Goal: Task Accomplishment & Management: Use online tool/utility

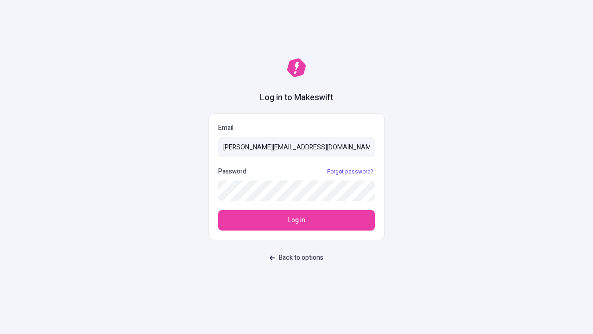
type input "[PERSON_NAME][EMAIL_ADDRESS][DOMAIN_NAME]"
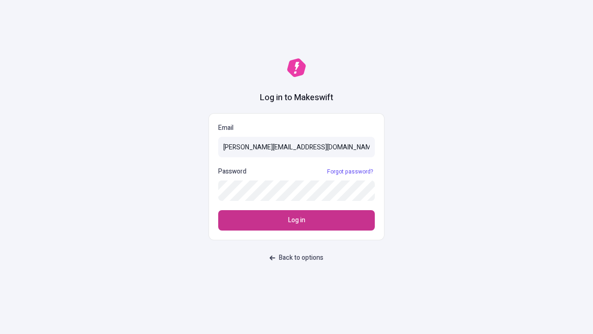
click at [296, 220] on span "Log in" at bounding box center [296, 220] width 17 height 10
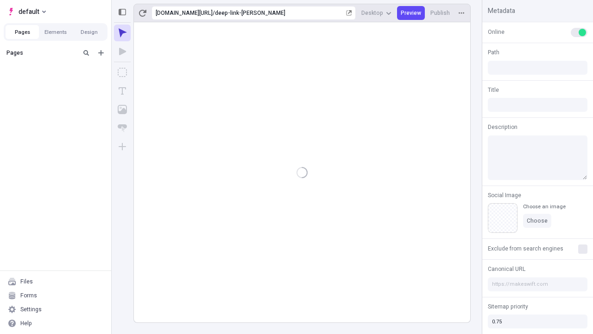
type input "/deep-link-[PERSON_NAME]"
click at [26, 12] on span "default" at bounding box center [29, 11] width 21 height 11
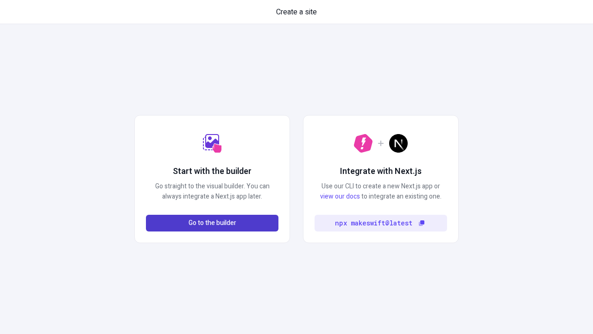
click at [212, 223] on span "Go to the builder" at bounding box center [213, 223] width 48 height 10
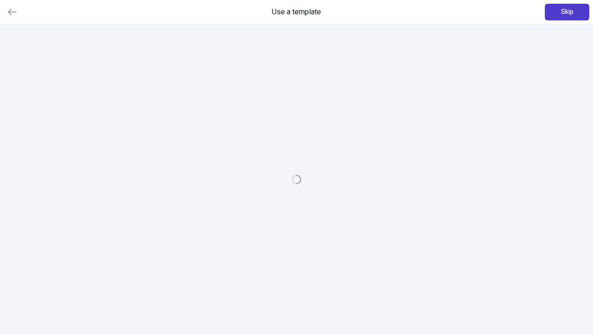
click at [567, 12] on span "Skip" at bounding box center [567, 12] width 13 height 10
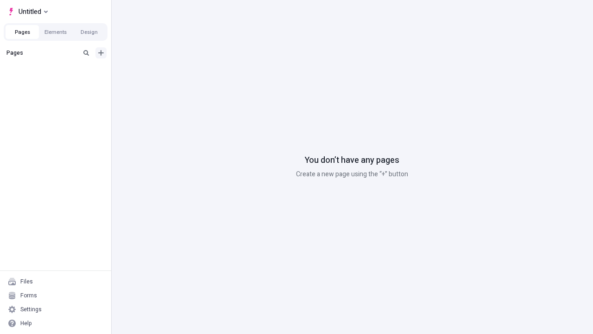
click at [101, 53] on icon "Add new" at bounding box center [101, 53] width 6 height 6
click at [150, 72] on span "Blank page" at bounding box center [155, 71] width 57 height 7
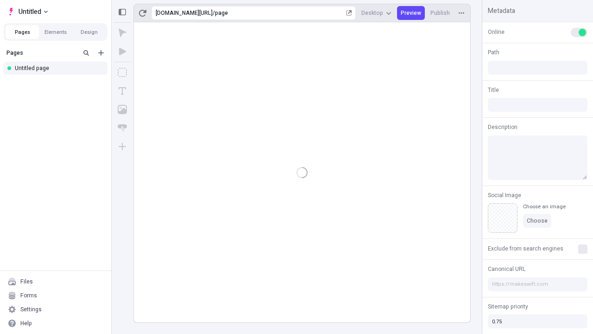
type input "/page"
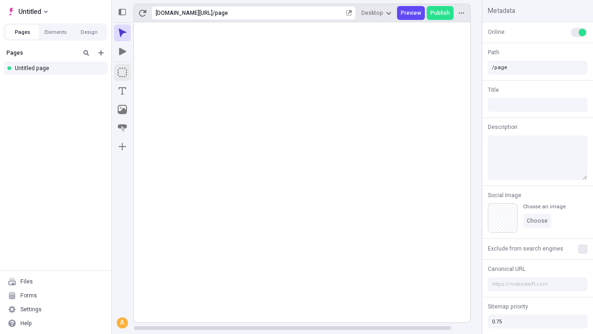
click at [122, 72] on icon "Box" at bounding box center [122, 72] width 9 height 9
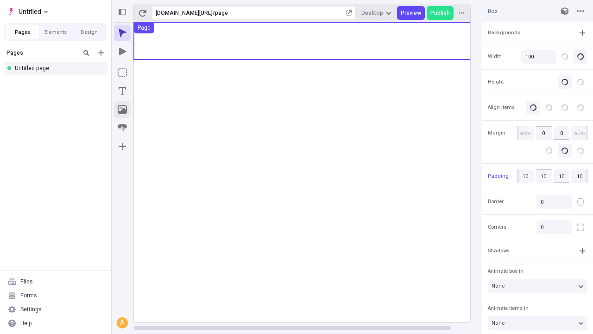
click at [122, 109] on icon "Image" at bounding box center [122, 109] width 9 height 9
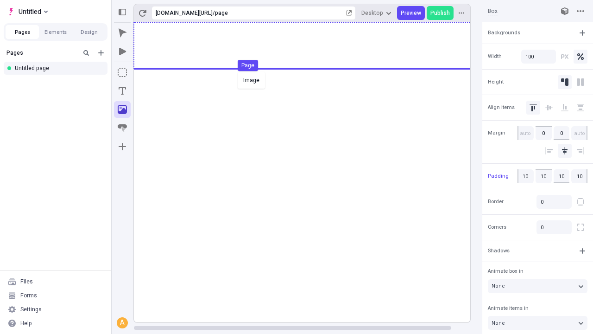
click at [311, 45] on div "Image Page" at bounding box center [296, 167] width 593 height 334
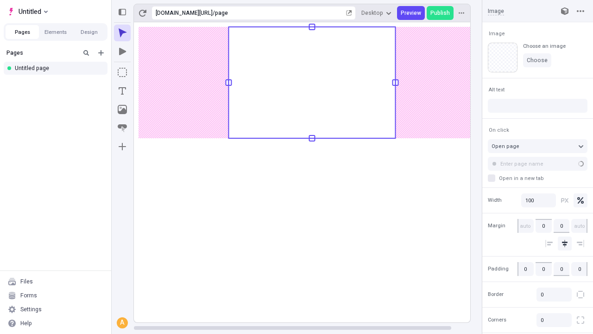
click at [122, 91] on icon "Text" at bounding box center [122, 90] width 7 height 7
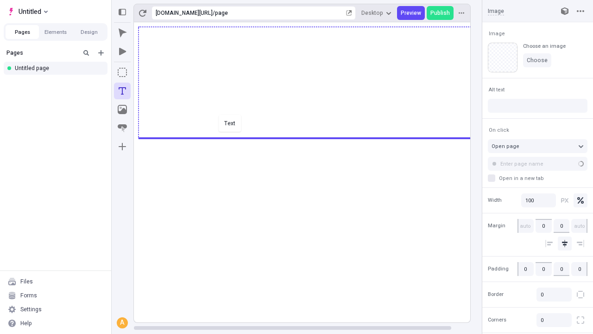
click at [311, 137] on div "Text" at bounding box center [296, 167] width 593 height 334
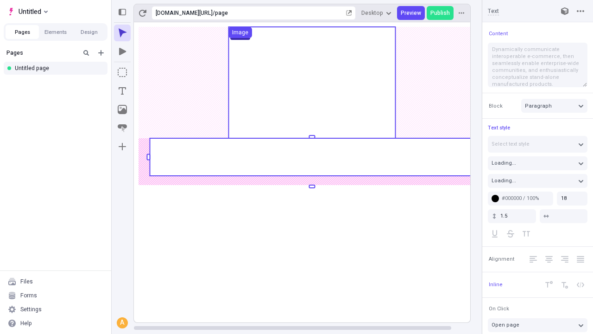
click at [311, 157] on rect at bounding box center [312, 157] width 324 height 38
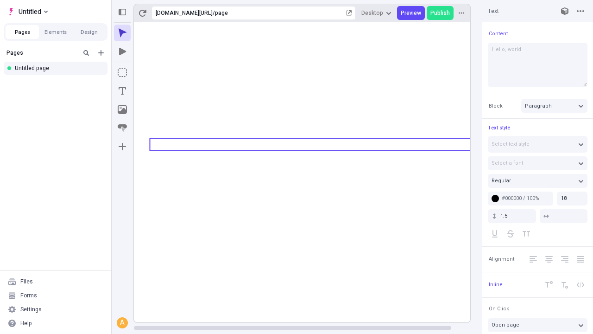
type textarea "Hello, world!"
click at [122, 109] on icon "Image" at bounding box center [122, 109] width 9 height 9
